Goal: Task Accomplishment & Management: Manage account settings

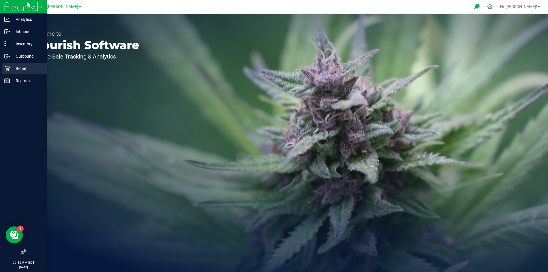
click at [20, 66] on p "Retail" at bounding box center [27, 68] width 34 height 7
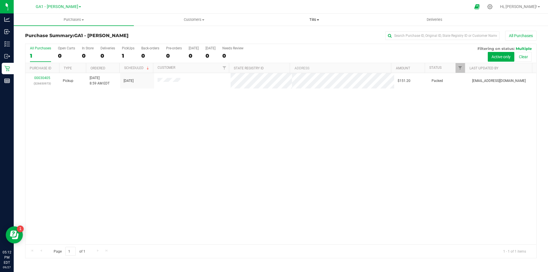
click at [317, 17] on span "Tills" at bounding box center [314, 19] width 120 height 5
click at [290, 35] on span "Manage tills" at bounding box center [273, 34] width 39 height 5
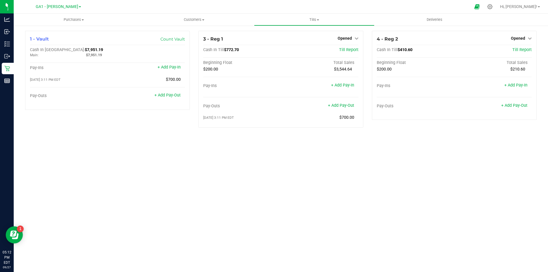
drag, startPoint x: 209, startPoint y: 225, endPoint x: 206, endPoint y: 223, distance: 3.8
click at [208, 225] on div "Purchases Summary of purchases Fulfillment All purchases Customers All customer…" at bounding box center [281, 143] width 534 height 258
click at [217, 206] on div "Purchases Summary of purchases Fulfillment All purchases Customers All customer…" at bounding box center [281, 143] width 534 height 258
click at [523, 34] on div "4 - Reg 2 Opened Close Till Cash In Till $410.60 Till Report Beginning Float To…" at bounding box center [454, 75] width 165 height 89
click at [522, 39] on span "Opened" at bounding box center [518, 38] width 14 height 5
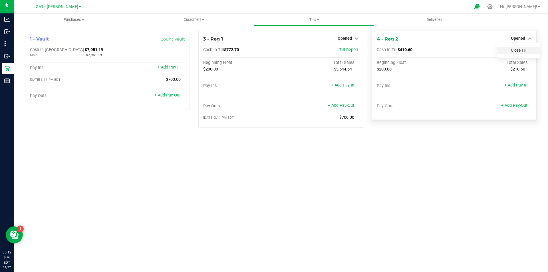
click at [520, 51] on link "Close Till" at bounding box center [518, 50] width 15 height 5
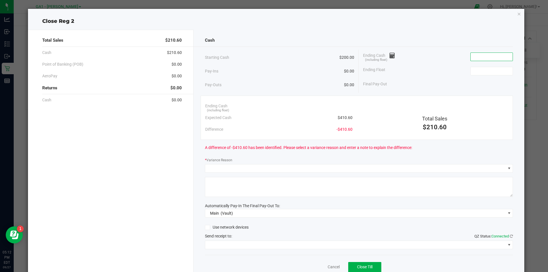
click at [494, 59] on input at bounding box center [491, 57] width 42 height 8
click at [510, 13] on div "Close Reg 2 Total Sales $210.60 Cash $210.60 Point of Banking (POB) $0.00 AeroP…" at bounding box center [276, 148] width 496 height 278
click at [517, 14] on icon "button" at bounding box center [519, 13] width 4 height 7
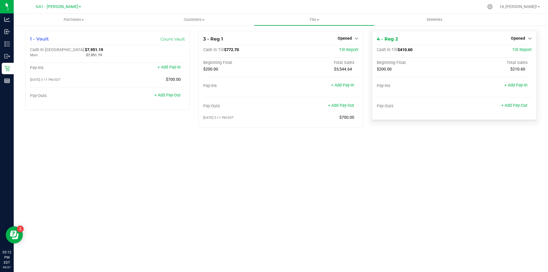
click at [431, 114] on div at bounding box center [454, 113] width 155 height 4
click at [525, 39] on link "Opened" at bounding box center [521, 38] width 21 height 5
click at [516, 50] on link "Close Till" at bounding box center [518, 50] width 15 height 5
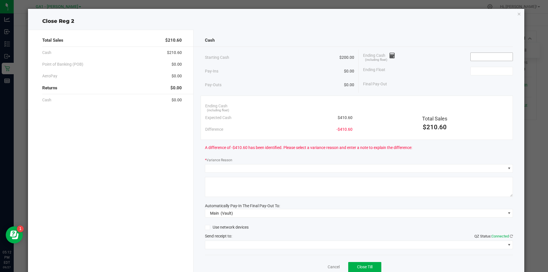
click at [492, 52] on span at bounding box center [491, 56] width 43 height 9
click at [495, 54] on input at bounding box center [491, 57] width 42 height 8
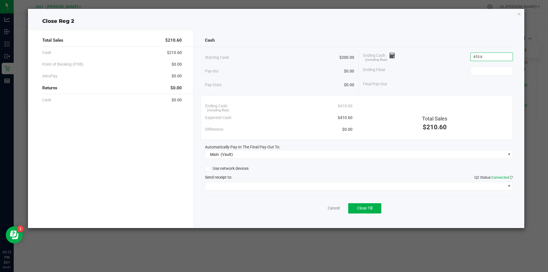
type input "$410.60"
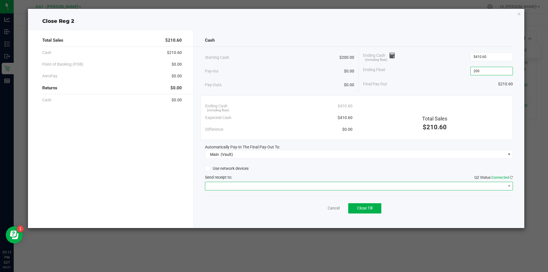
type input "$200.00"
click at [327, 190] on span at bounding box center [355, 186] width 300 height 8
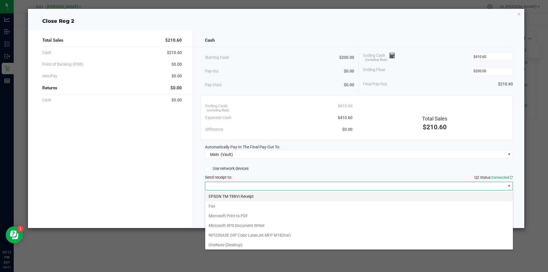
scroll to position [9, 308]
click at [323, 195] on Receipt "EPSON TM-T88VI Receipt" at bounding box center [359, 196] width 308 height 10
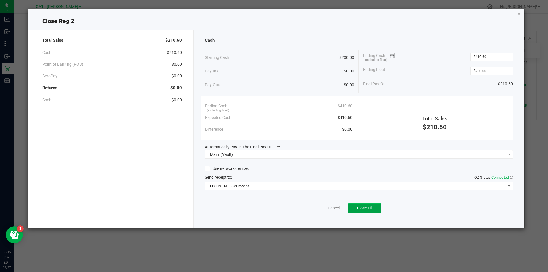
click at [357, 206] on button "Close Till" at bounding box center [364, 208] width 33 height 10
